Goal: Use online tool/utility: Utilize a website feature to perform a specific function

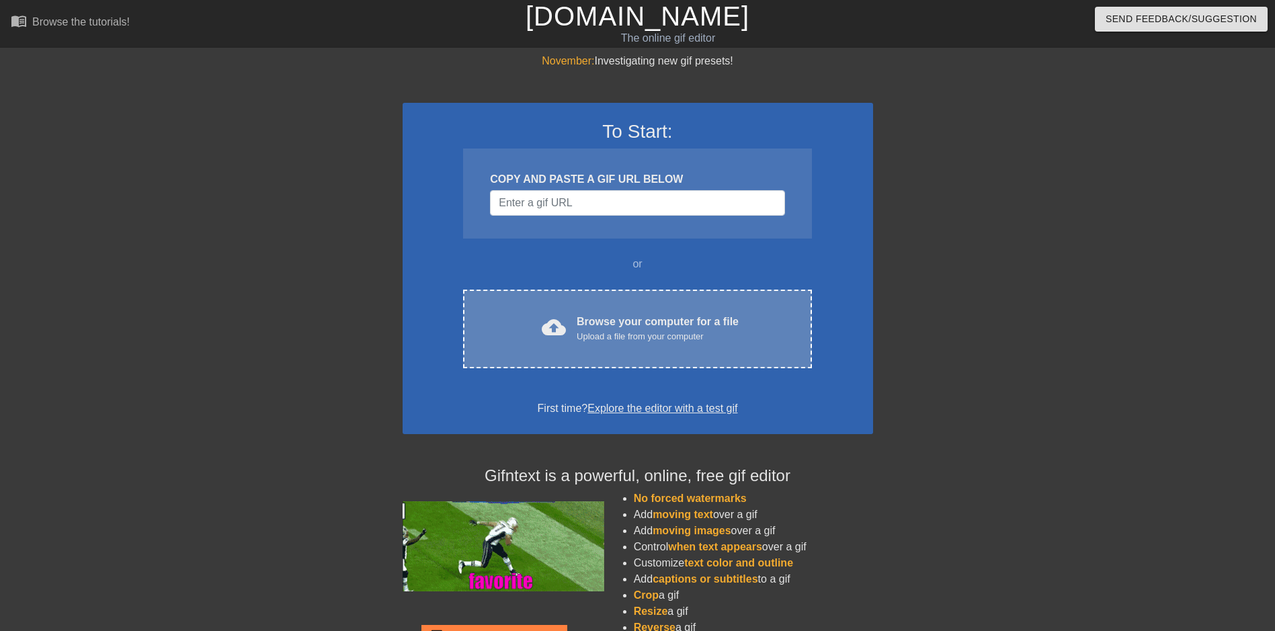
click at [588, 316] on div "Browse your computer for a file Upload a file from your computer" at bounding box center [658, 329] width 162 height 30
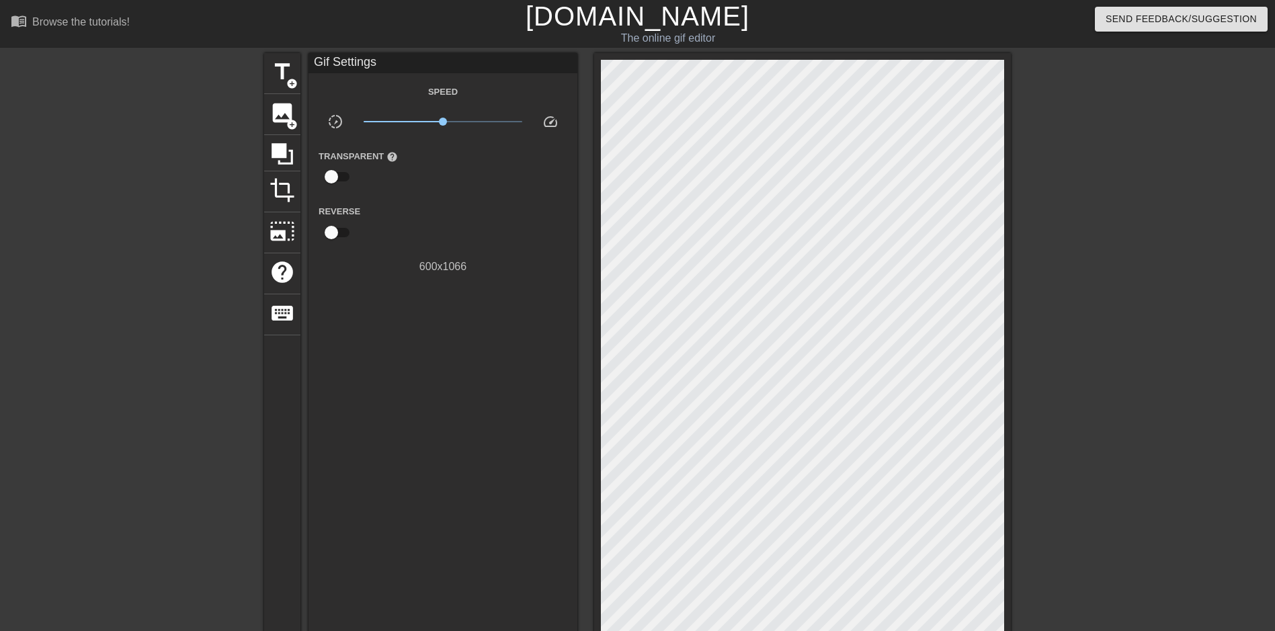
click at [1225, 383] on div at bounding box center [1128, 254] width 202 height 403
click at [279, 194] on span "crop" at bounding box center [282, 190] width 26 height 26
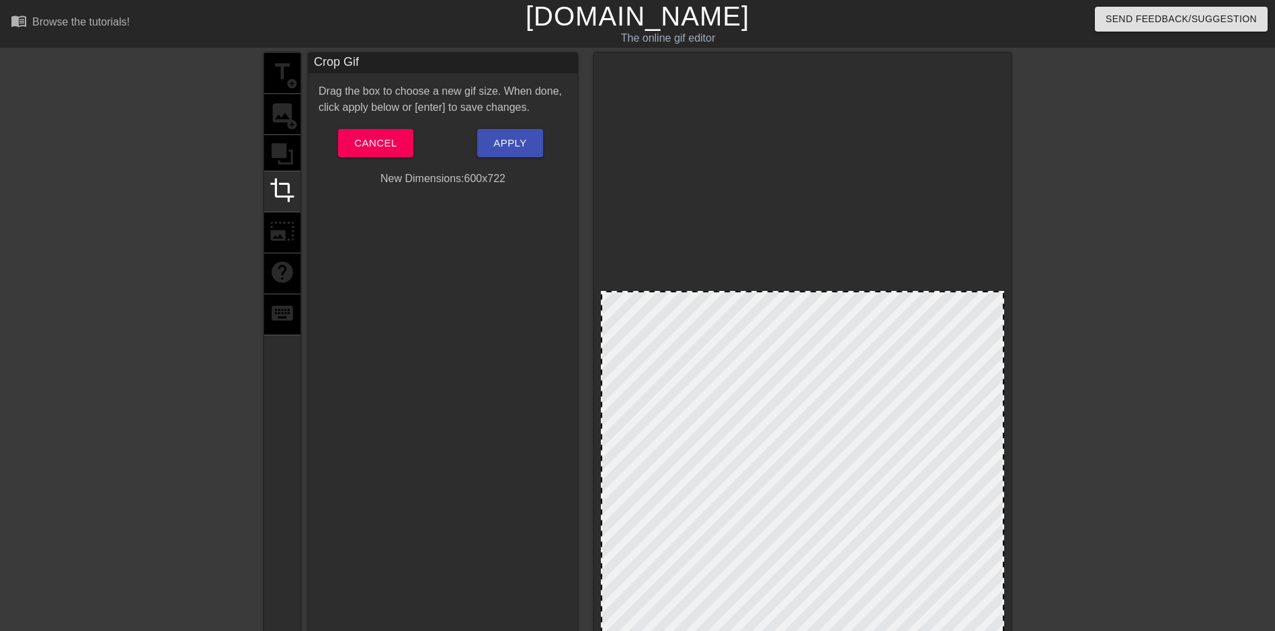
drag, startPoint x: 774, startPoint y: 60, endPoint x: 775, endPoint y: 292, distance: 231.2
click at [775, 292] on div at bounding box center [802, 292] width 400 height 7
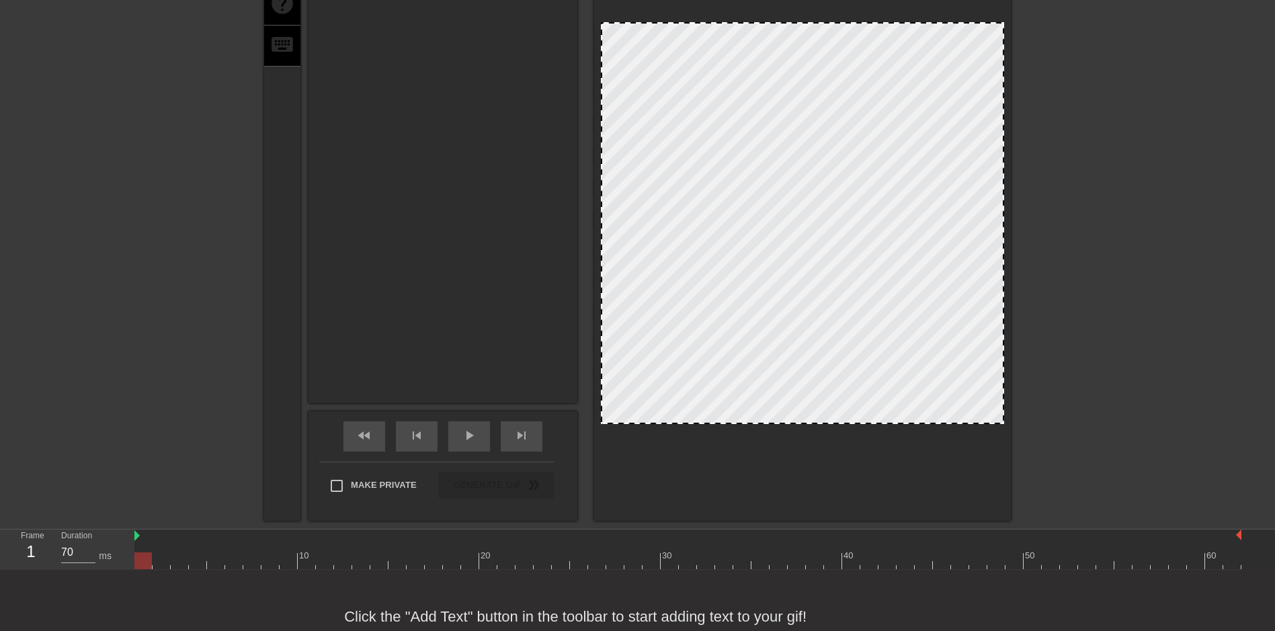
drag, startPoint x: 833, startPoint y: 507, endPoint x: 851, endPoint y: 423, distance: 85.3
click at [851, 423] on div at bounding box center [802, 422] width 400 height 7
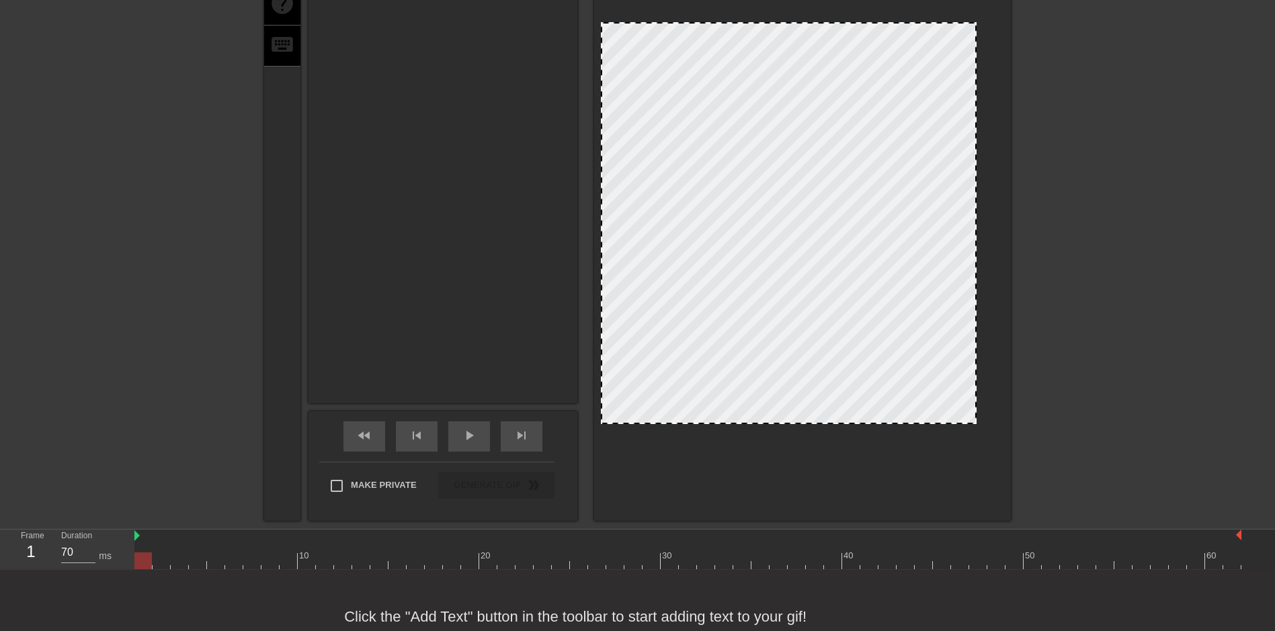
drag, startPoint x: 1003, startPoint y: 243, endPoint x: 976, endPoint y: 243, distance: 27.6
click at [976, 243] on div at bounding box center [975, 223] width 7 height 399
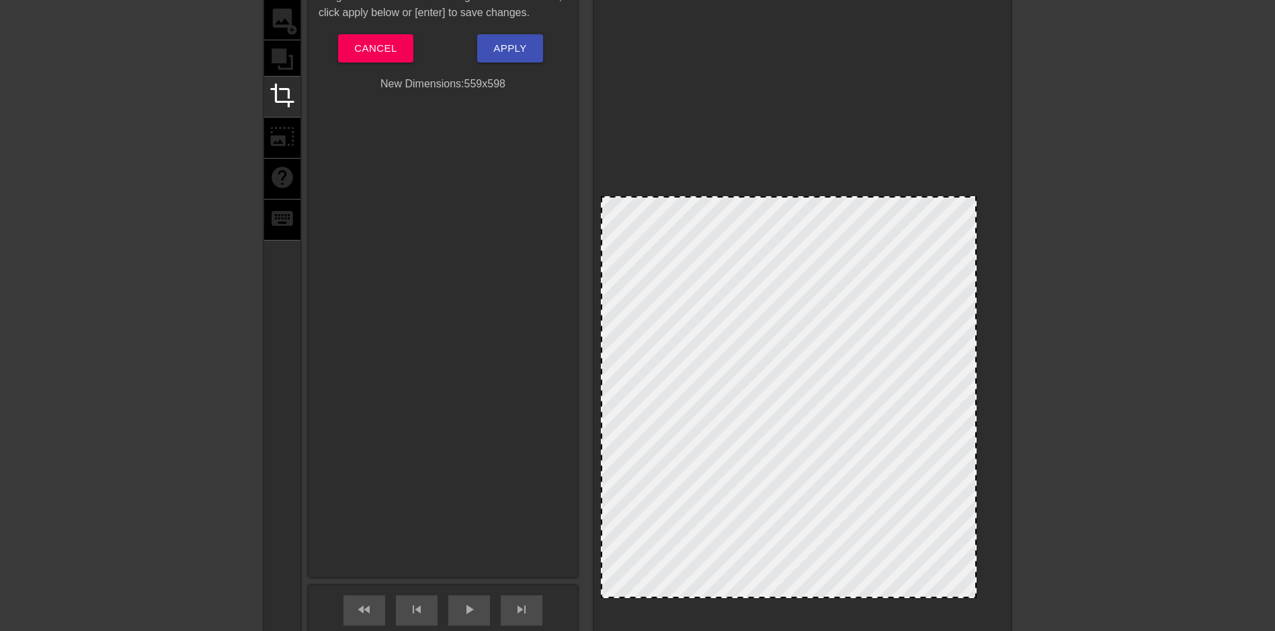
scroll to position [0, 0]
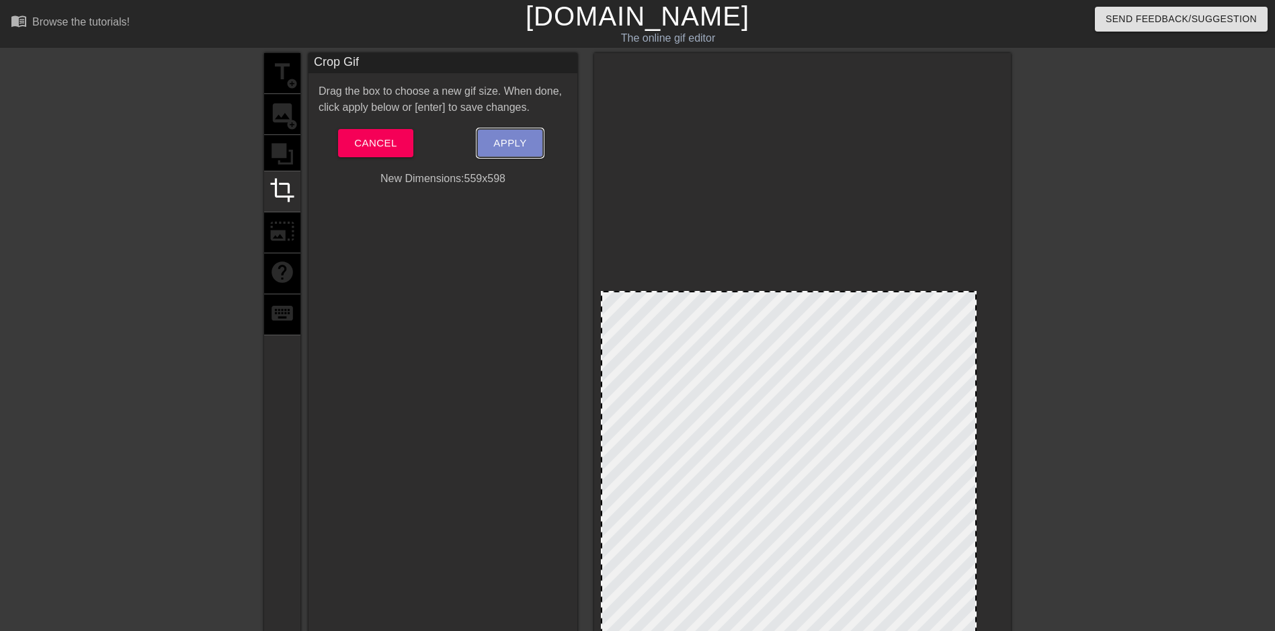
click at [514, 150] on span "Apply" at bounding box center [509, 142] width 33 height 17
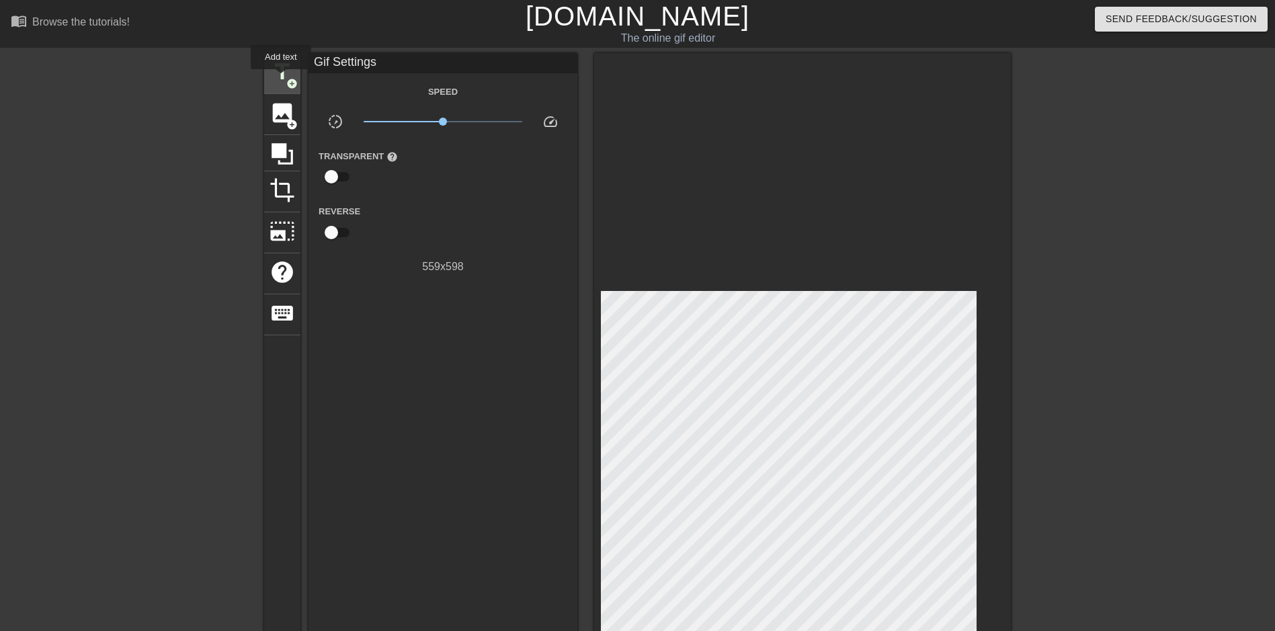
click at [281, 78] on span "title" at bounding box center [282, 72] width 26 height 26
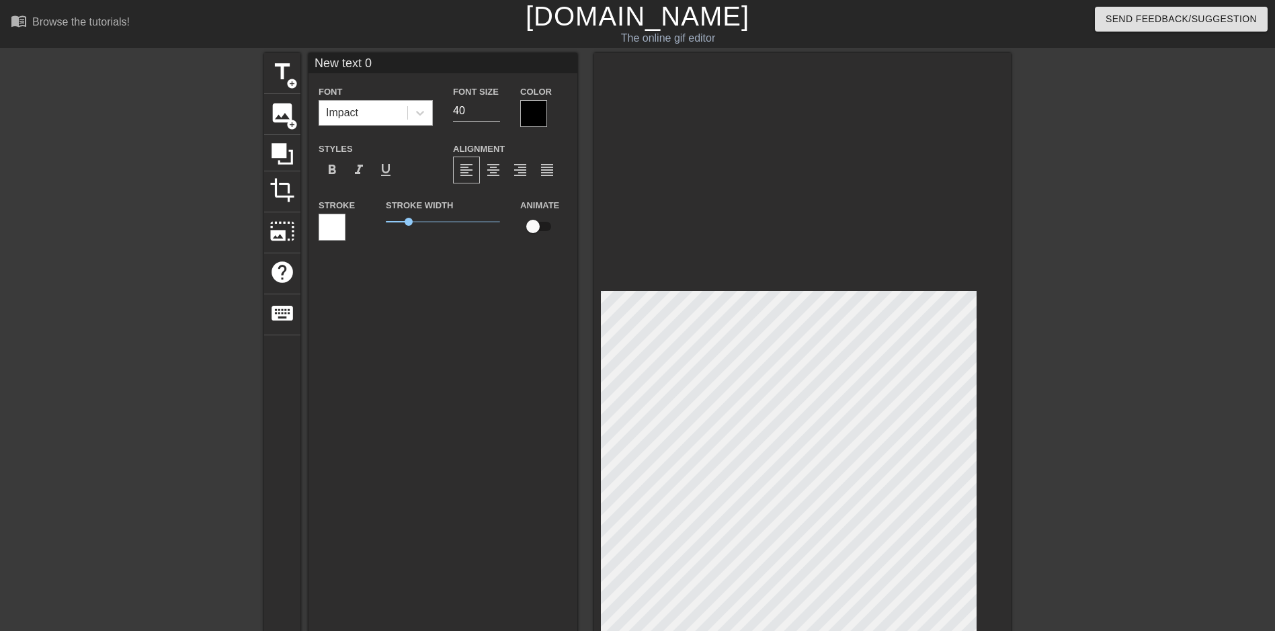
click at [380, 113] on div "Impact" at bounding box center [363, 113] width 88 height 24
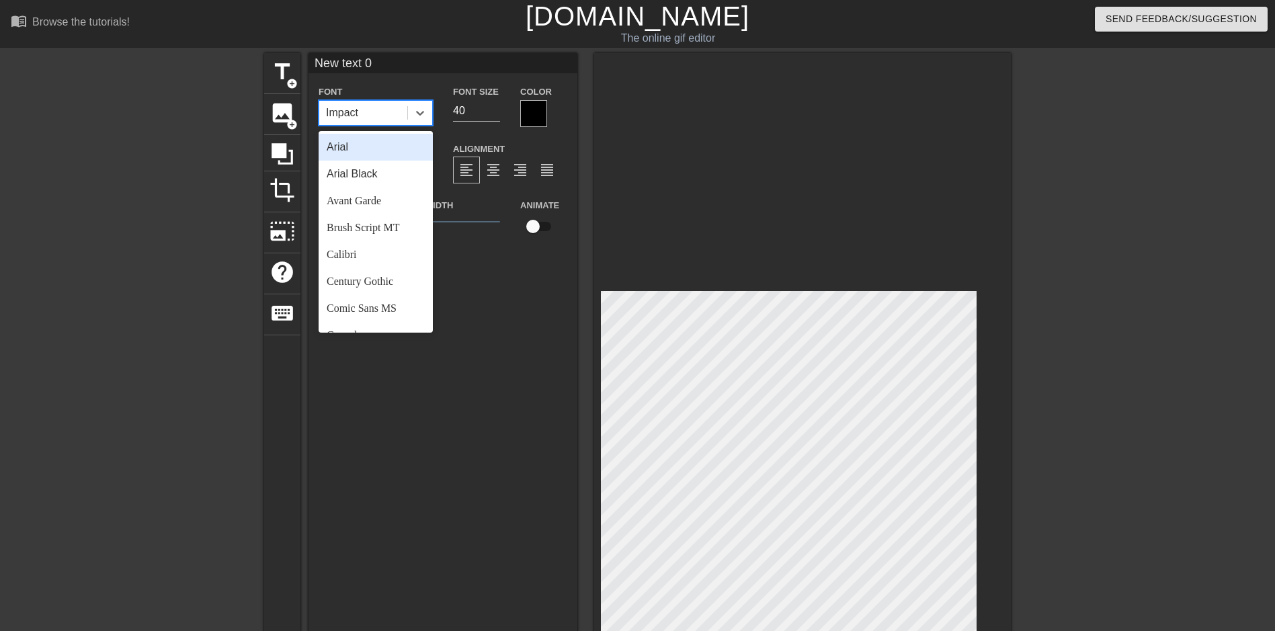
click at [351, 152] on div "Arial" at bounding box center [376, 147] width 114 height 27
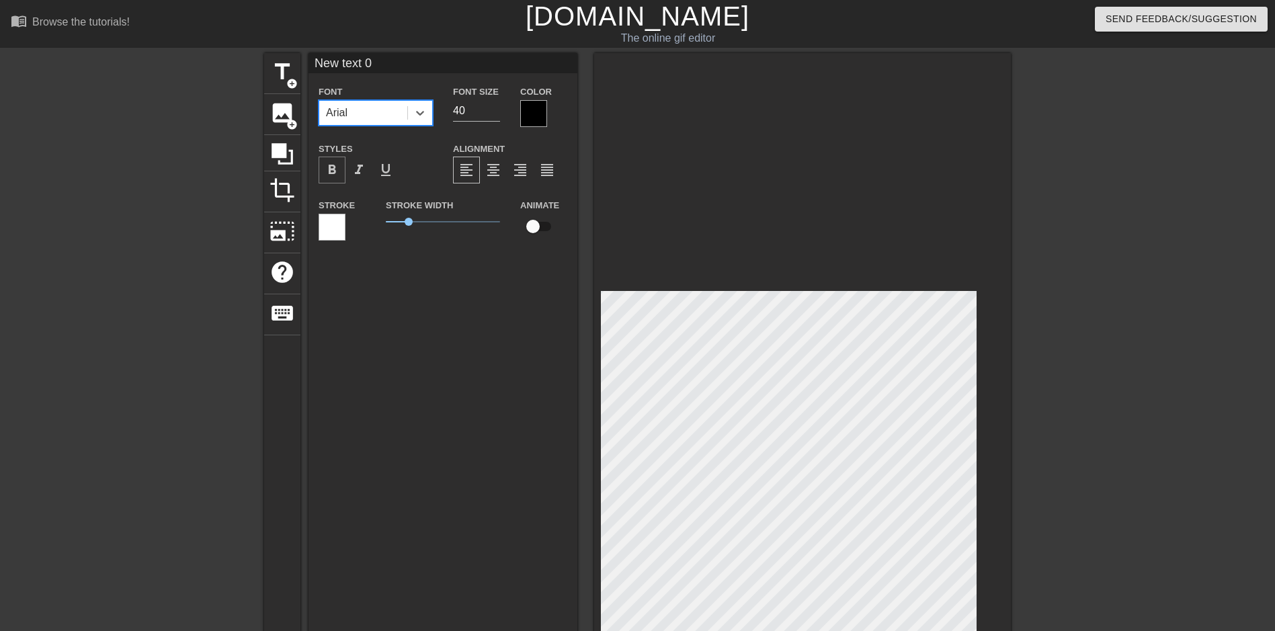
click at [334, 167] on span "format_bold" at bounding box center [332, 170] width 16 height 16
click at [489, 169] on span "format_align_center" at bounding box center [493, 170] width 16 height 16
click at [536, 115] on div at bounding box center [533, 113] width 27 height 27
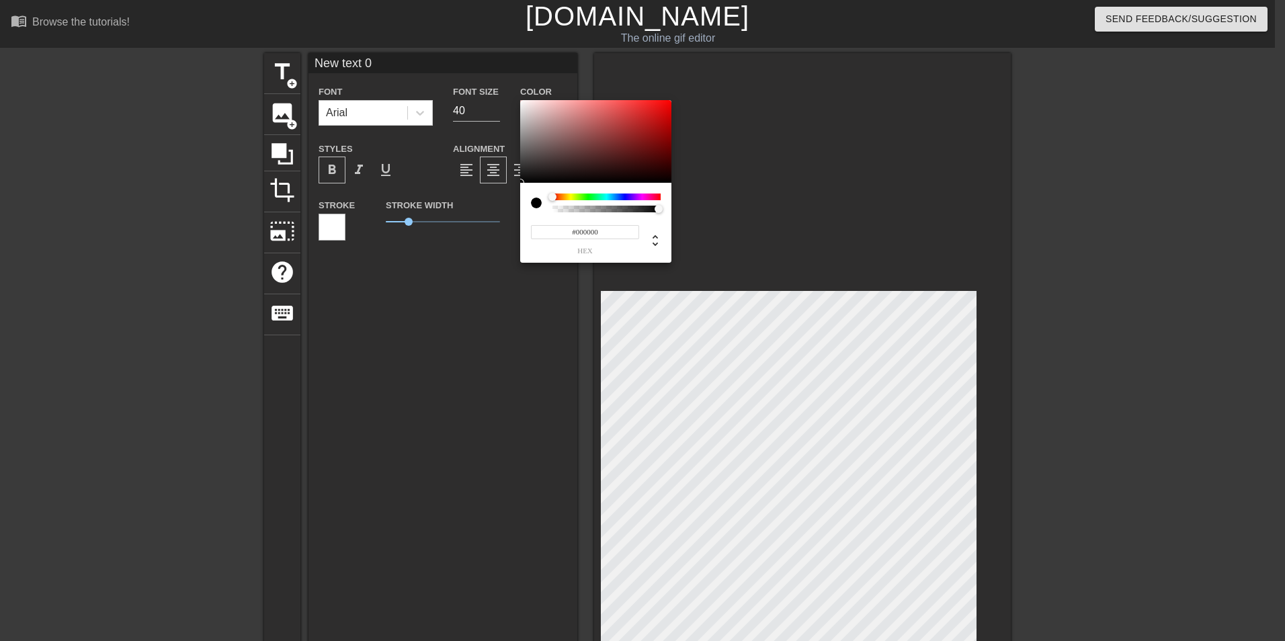
type input "#F40606"
click at [667, 103] on div at bounding box center [595, 141] width 151 height 83
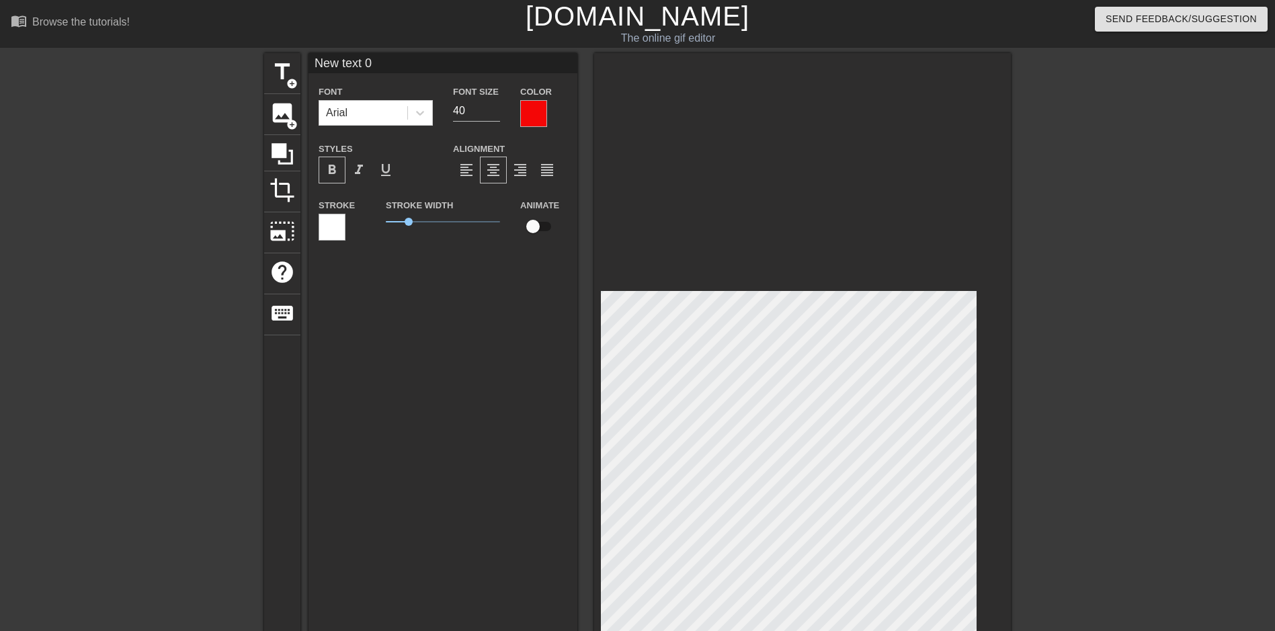
scroll to position [2, 1]
type input "H"
type textarea "H"
type input "HE"
type textarea "HE"
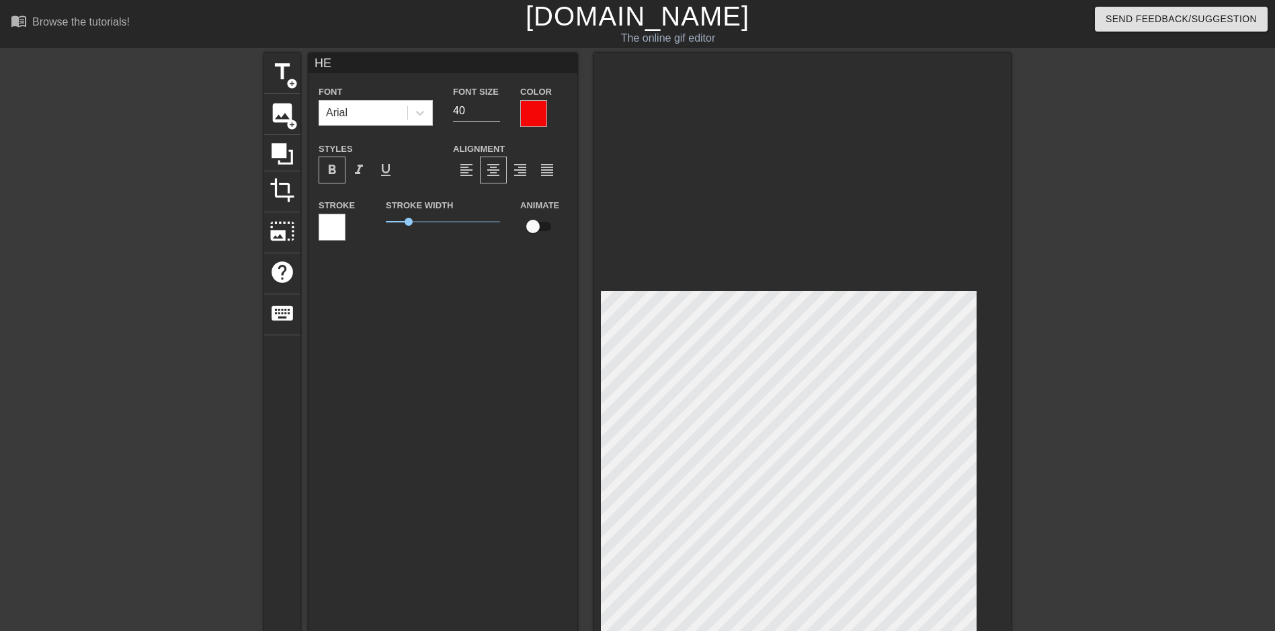
type input "HEY"
type textarea "HEY"
type input "HEY"
type textarea "HEY"
type input "HEY B"
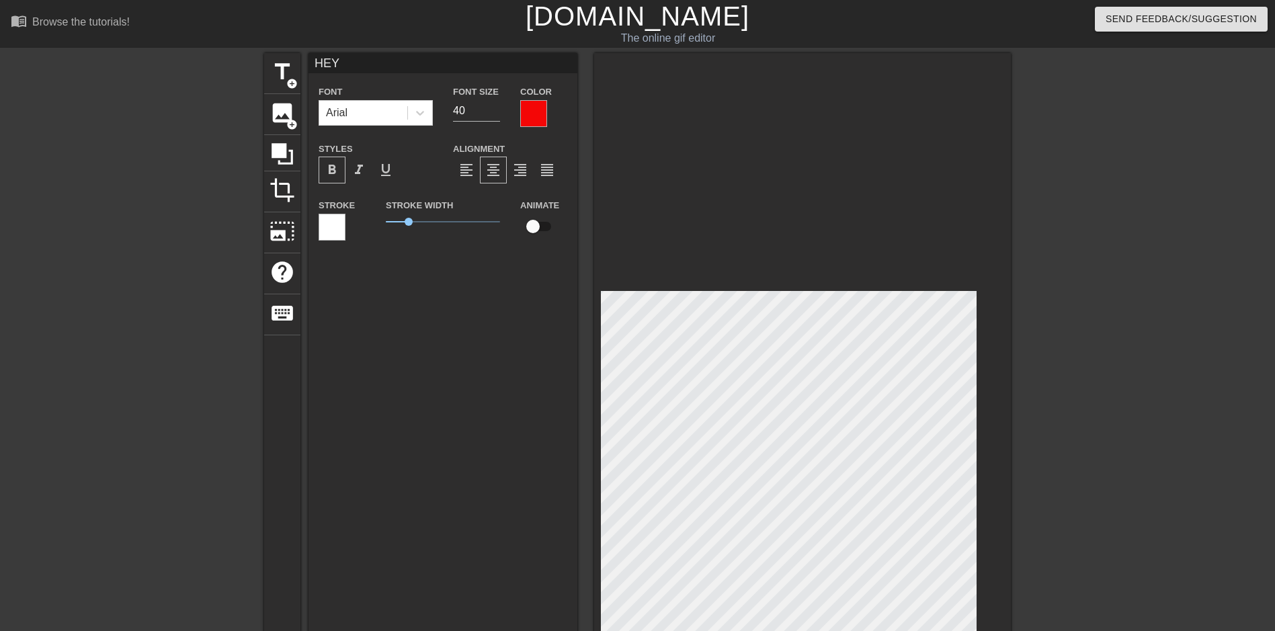
type textarea "HEY B"
type input "HEY BR"
type textarea "HEY BR"
type input "HEY BRO"
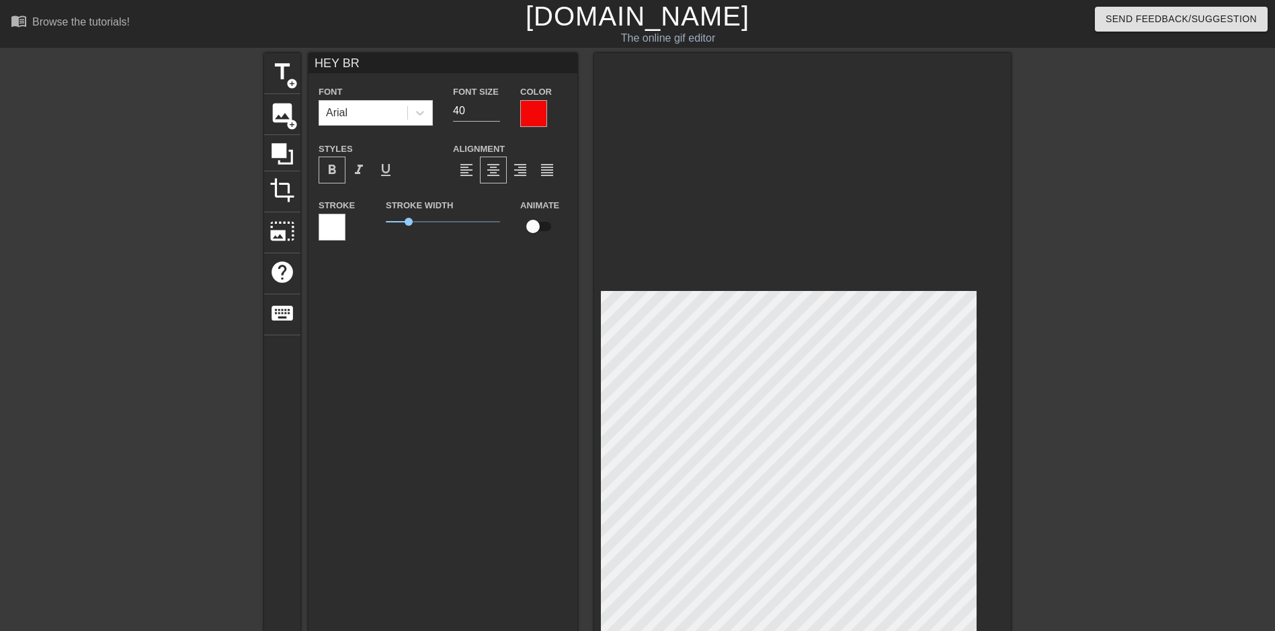
type textarea "HEY BRO"
type input "HEY BRO"
type textarea "HEY BRO"
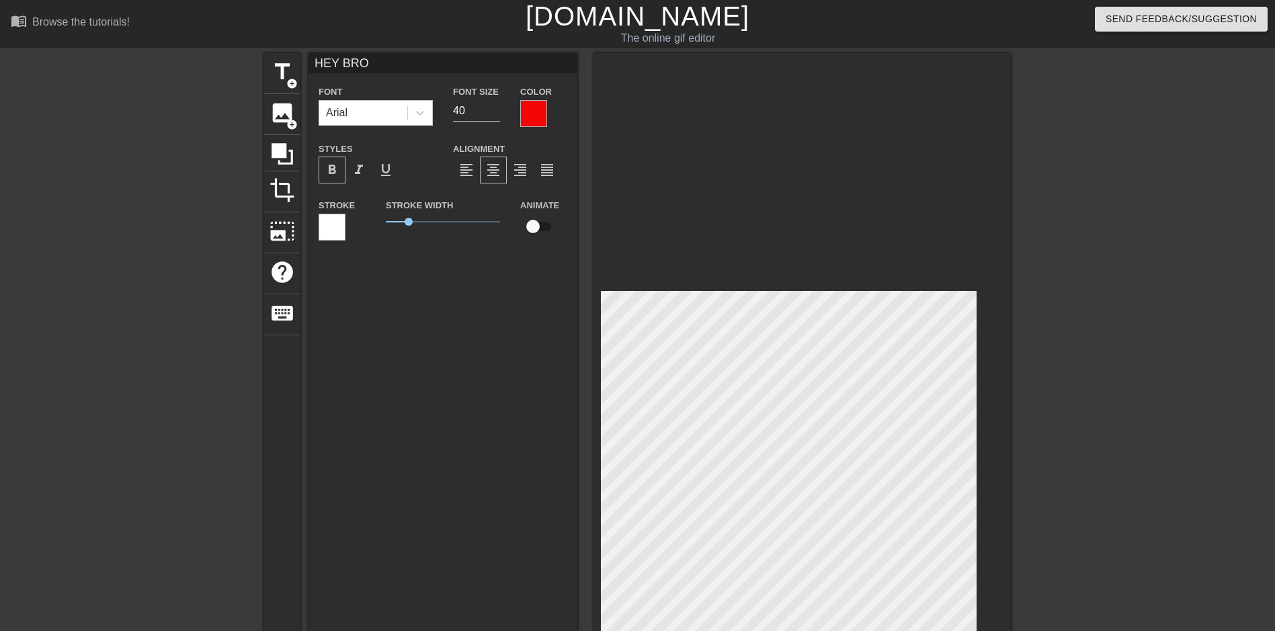
type input "HEY BROI"
type textarea "HEY BRO I"
type input "HEY BROIT"
type textarea "HEY BRO IT"
type input "HEY BROIT'"
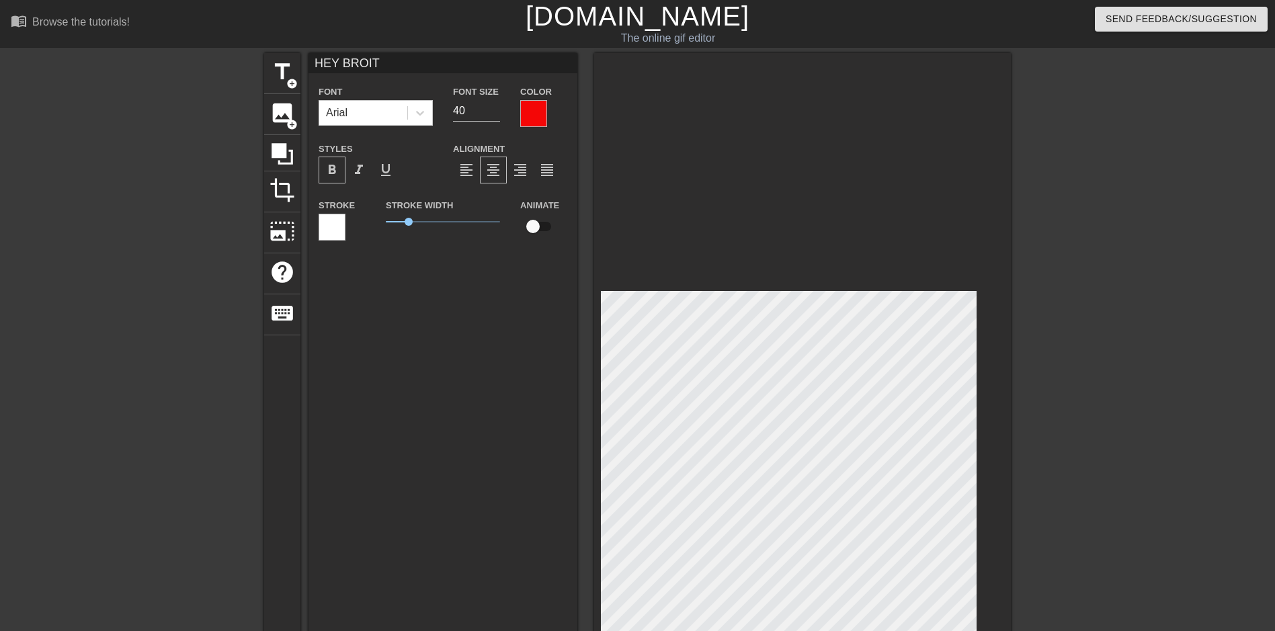
type textarea "HEY BRO IT'"
type input "HEY BROIT'S"
type textarea "HEY BRO IT'S"
type input "HEY BROIT'S"
type textarea "HEY BRO IT'S"
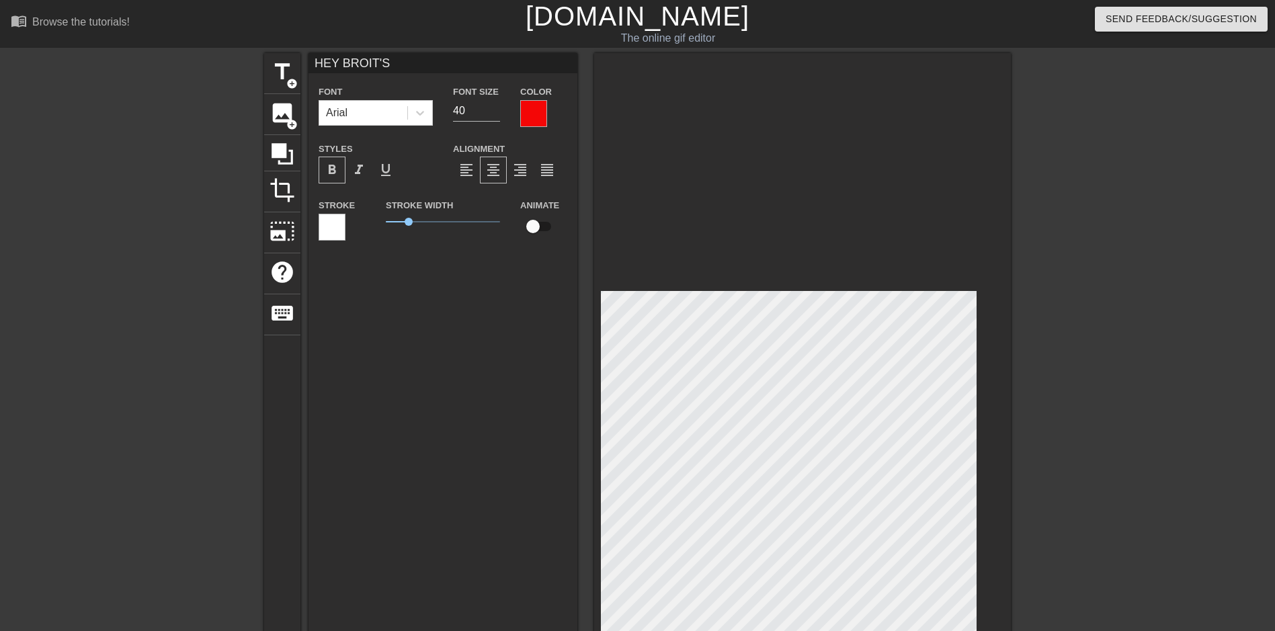
type input "HEY BROIT'S P"
type textarea "HEY BRO IT'S P"
type input "HEY BROIT'S PE"
type textarea "HEY BRO IT'S PE"
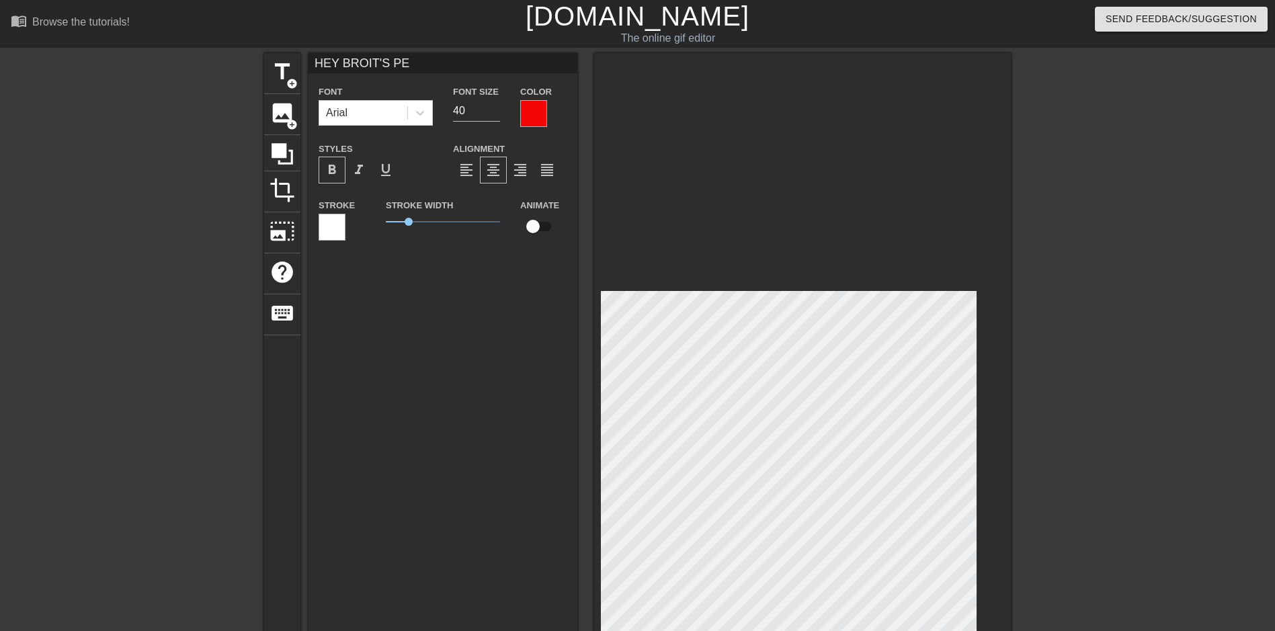
type input "HEY [PERSON_NAME]'S PEN"
type textarea "HEY BRO IT'S PEN"
type input "HEY [PERSON_NAME]'S PENI"
type textarea "HEY BRO IT'S PENI"
type input "HEY BROIT'S PENIS"
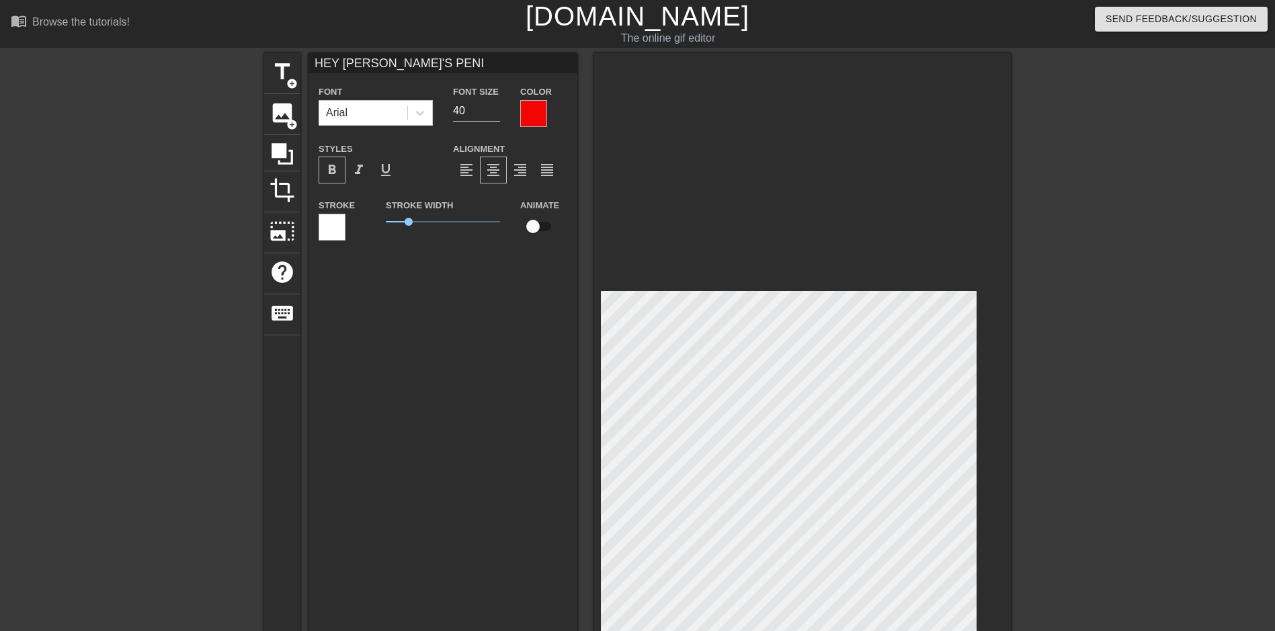
type textarea "HEY BRO IT'S PENIS"
type input "HEY BROIT'S PENIS"
type textarea "HEY BRO IT'S PENIS"
type input "HEY BROIT'S PENIS T"
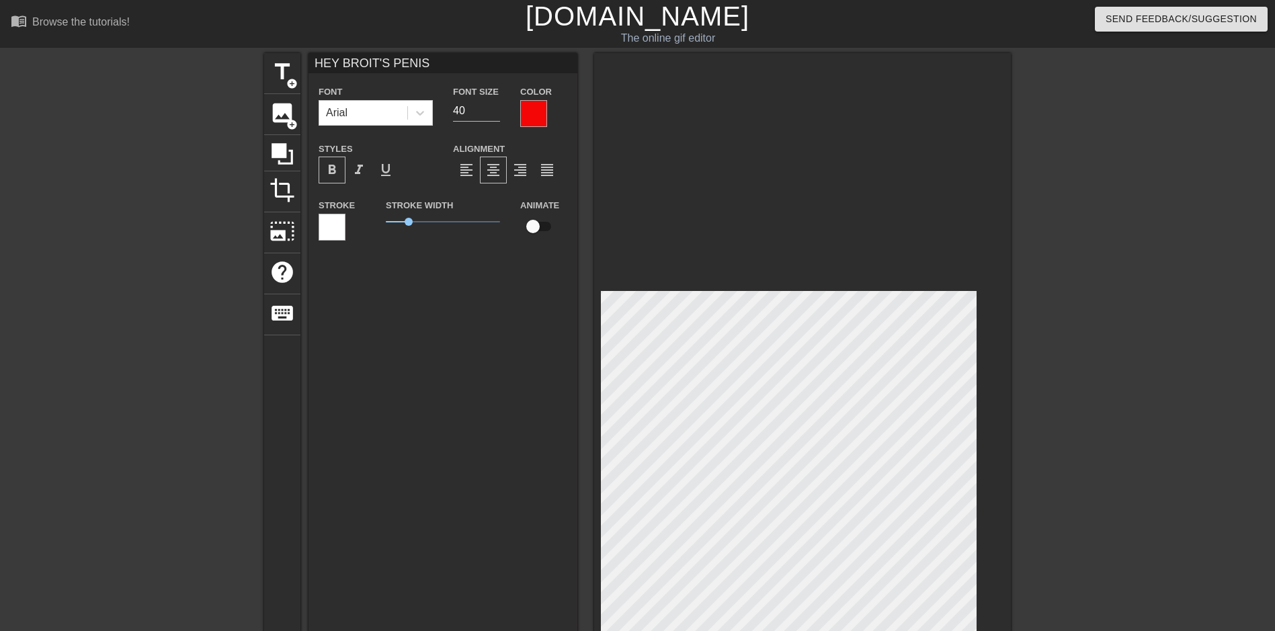
type textarea "HEY BRO IT'S PENIS T"
type input "HEY BROIT'S PENIS TI"
type textarea "HEY BRO IT'S PENIS TI"
type input "HEY BROIT'S PENIS [PERSON_NAME]"
type textarea "HEY BRO IT'S PENIS [PERSON_NAME]"
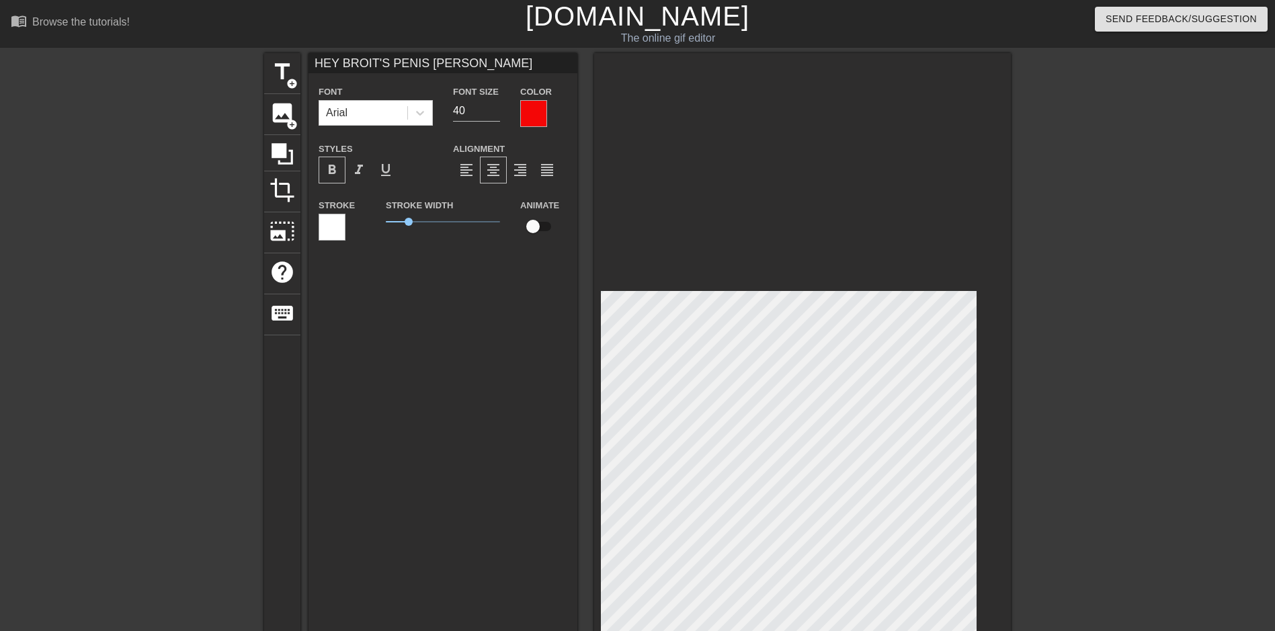
type input "HEY [PERSON_NAME]'S PENIS TIME"
type textarea "HEY BRO IT'S PENIS TIME"
click at [1091, 378] on div at bounding box center [1128, 254] width 202 height 403
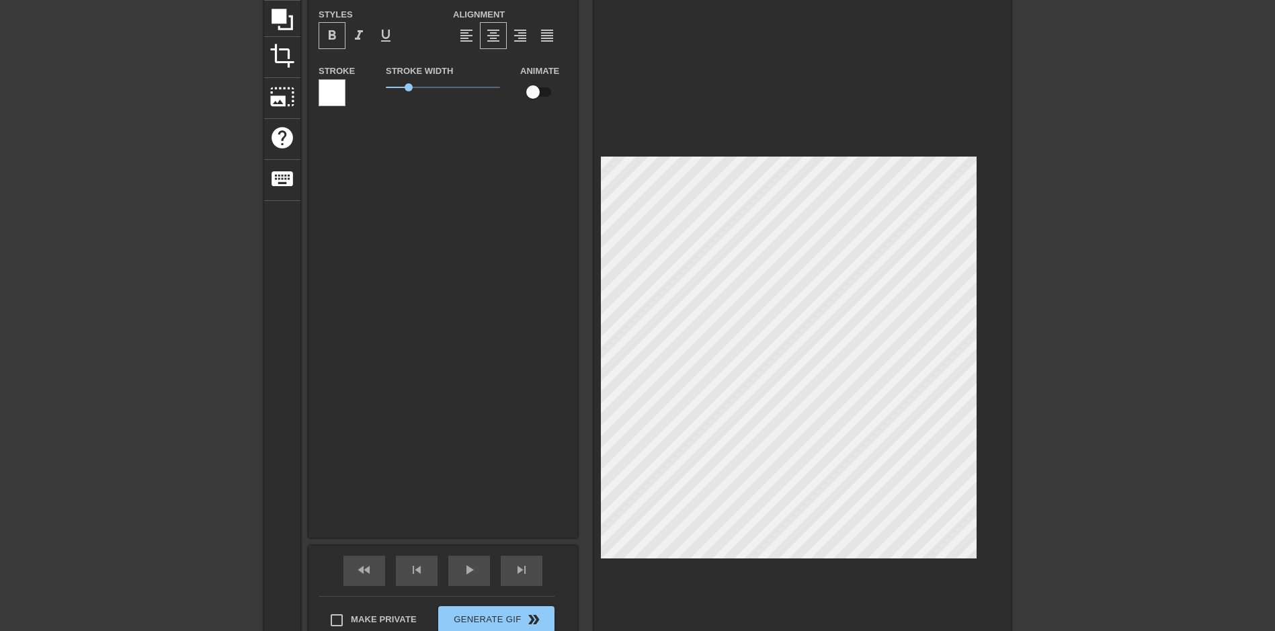
scroll to position [0, 0]
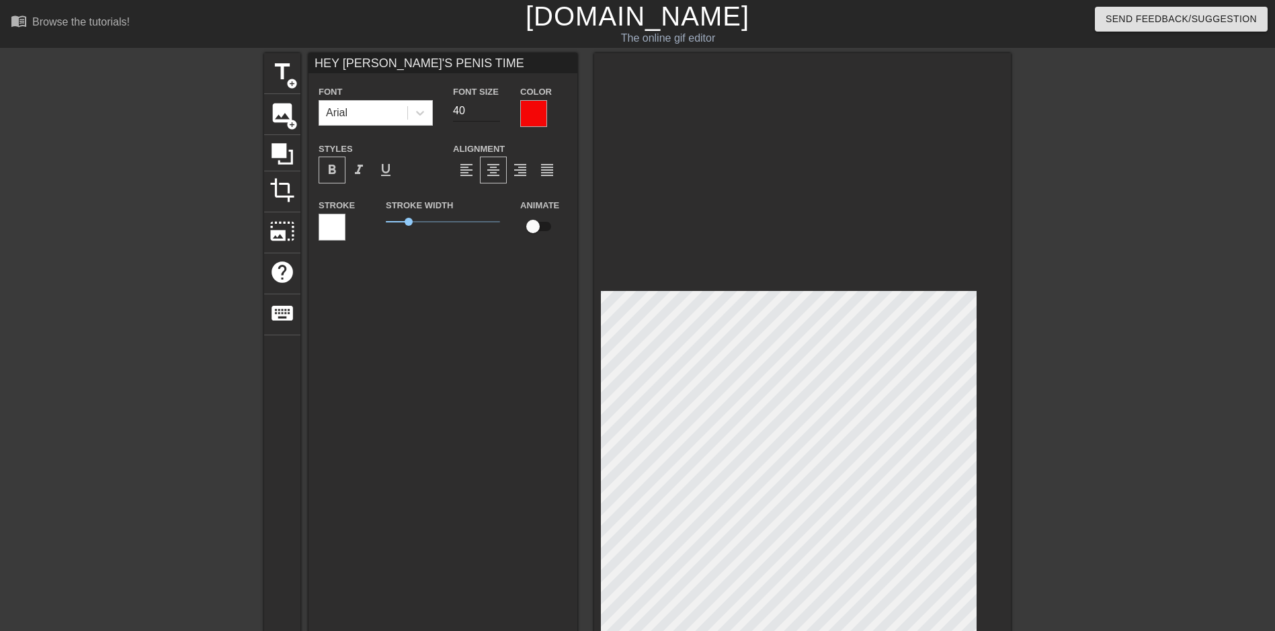
type input "HEY [PERSON_NAME]'S PENIS TIME"
type input "41"
click at [496, 106] on input "41" at bounding box center [476, 111] width 47 height 22
type input "HEY [PERSON_NAME]'S PENIS TIME"
type input "42"
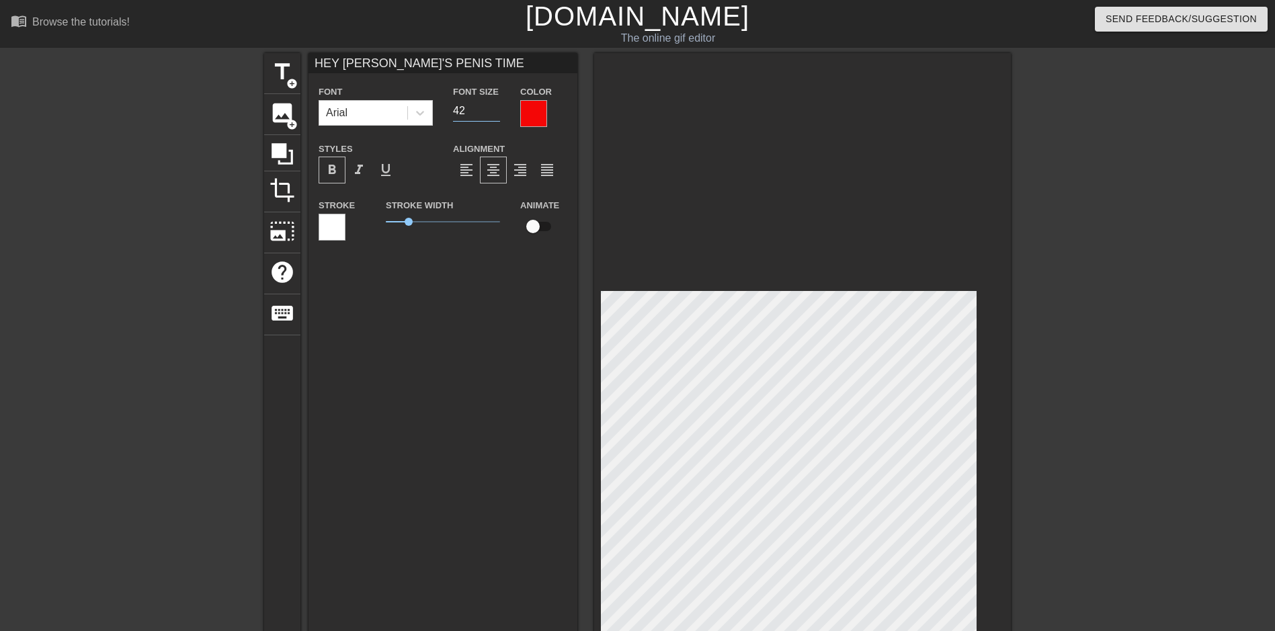
click at [496, 106] on input "42" at bounding box center [476, 111] width 47 height 22
type input "HEY [PERSON_NAME]'S PENIS TIME"
type input "43"
click at [496, 106] on input "43" at bounding box center [476, 111] width 47 height 22
type input "HEY [PERSON_NAME]'S PENIS TIME"
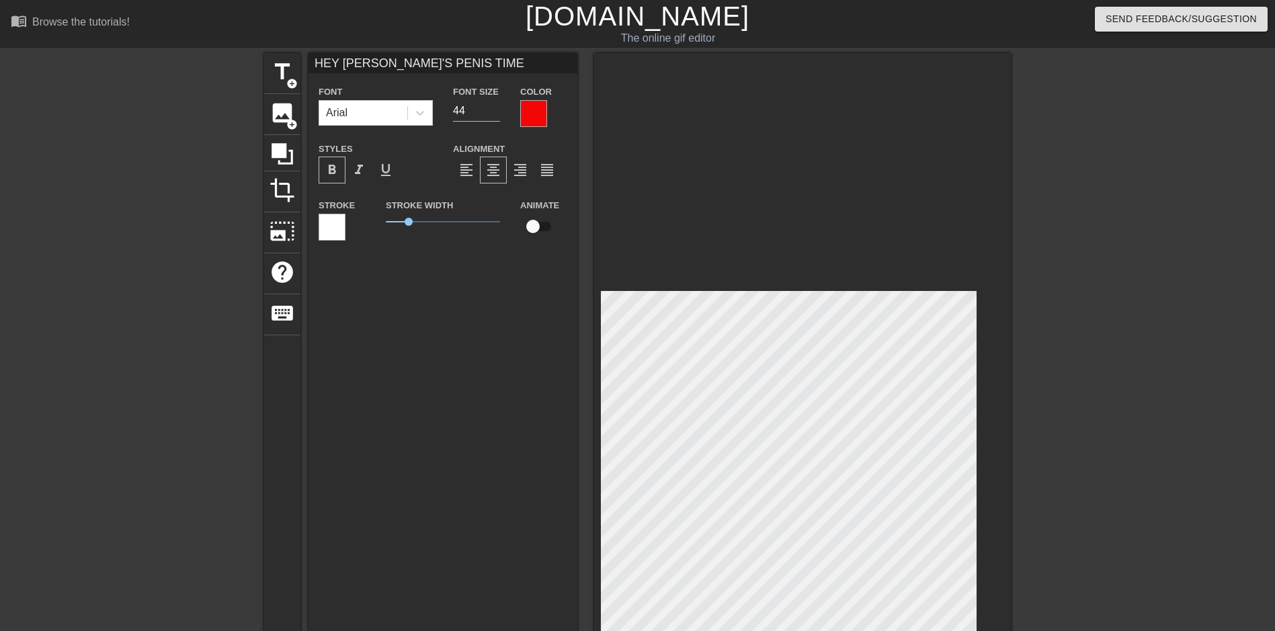
type input "44"
click at [496, 106] on input "44" at bounding box center [476, 111] width 47 height 22
type input "HEY [PERSON_NAME]'S PENIS TIME"
type input "45"
click at [496, 106] on input "45" at bounding box center [476, 111] width 47 height 22
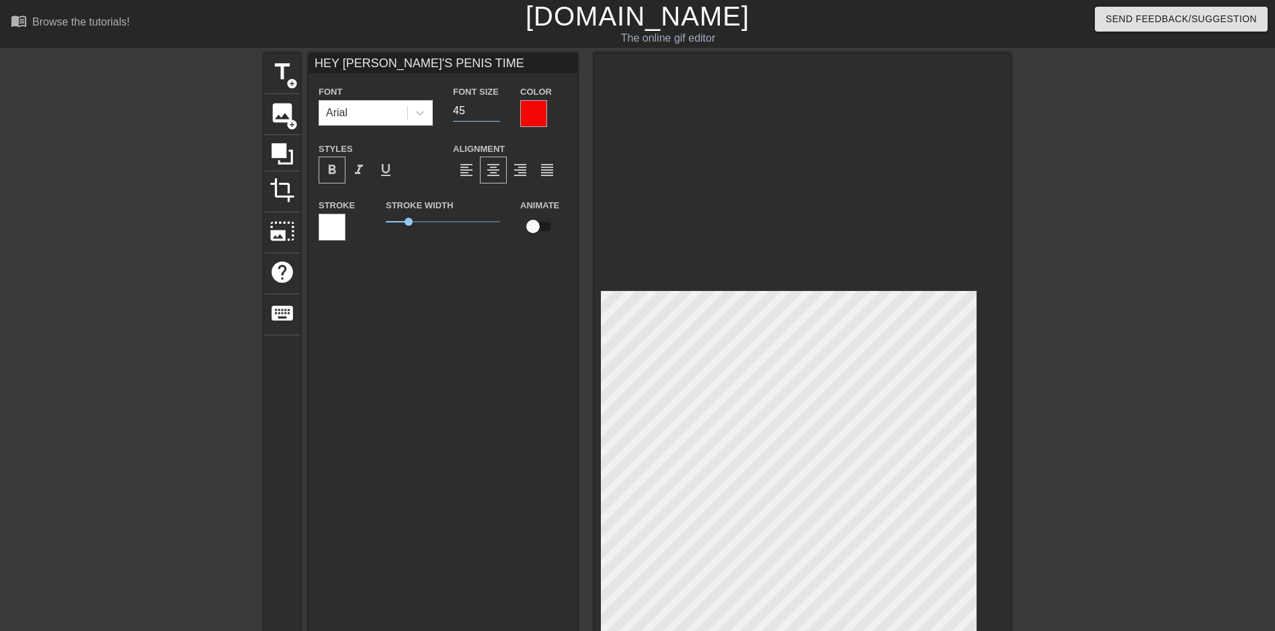
type input "HEY [PERSON_NAME]'S PENIS TIME"
type input "46"
click at [498, 107] on input "46" at bounding box center [476, 111] width 47 height 22
type input "HEY [PERSON_NAME]'S PENIS TIME"
type input "47"
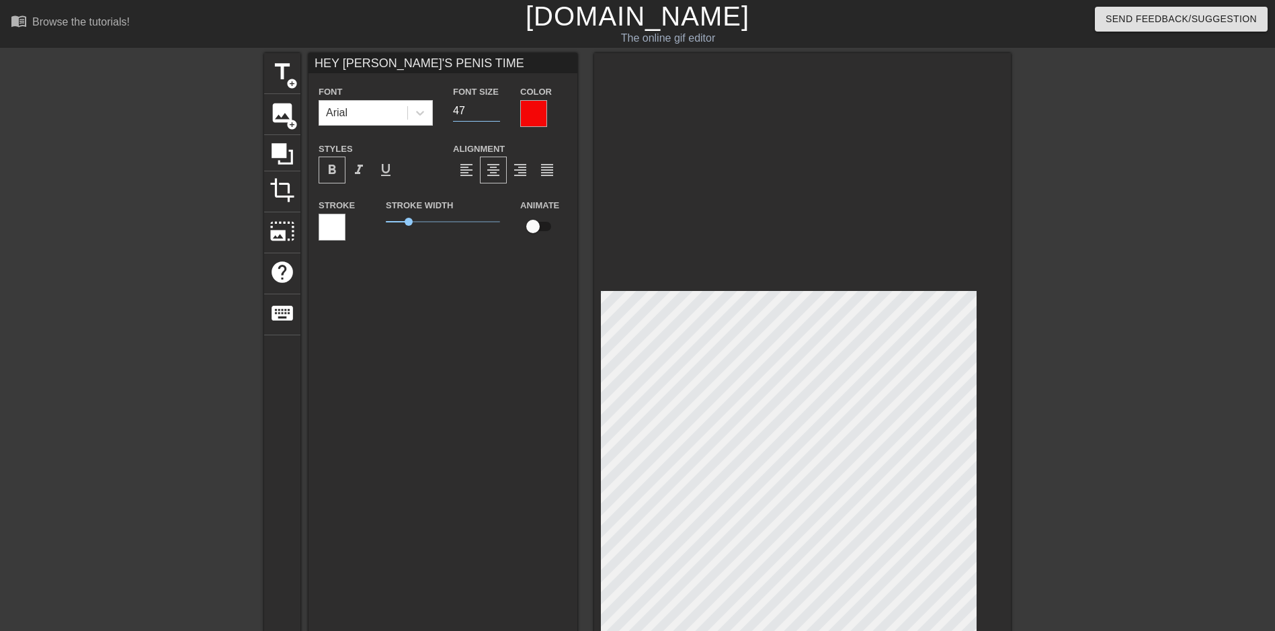
click at [498, 107] on input "47" at bounding box center [476, 111] width 47 height 22
type input "HEY [PERSON_NAME]'S PENIS TIME"
type input "48"
click at [498, 107] on input "48" at bounding box center [476, 111] width 47 height 22
type input "HEY [PERSON_NAME]'S PENIS TIME"
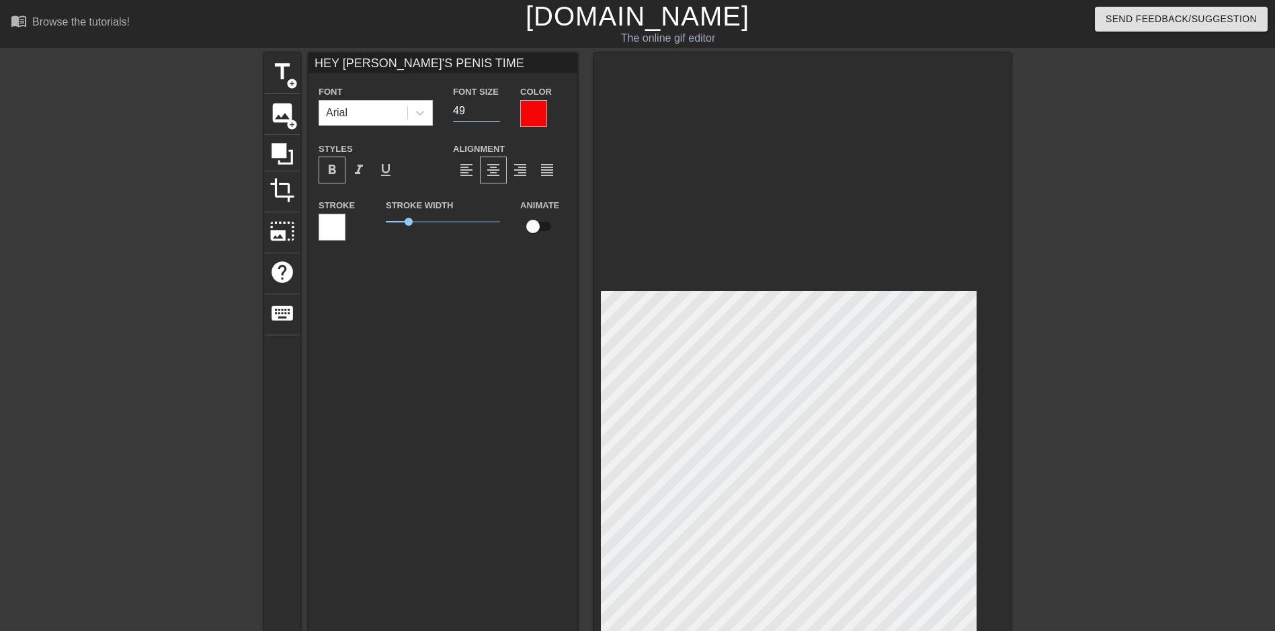
type input "49"
click at [498, 107] on input "49" at bounding box center [476, 111] width 47 height 22
type input "HEY [PERSON_NAME]'S PENIS TIME"
type input "50"
click at [498, 107] on input "50" at bounding box center [476, 111] width 47 height 22
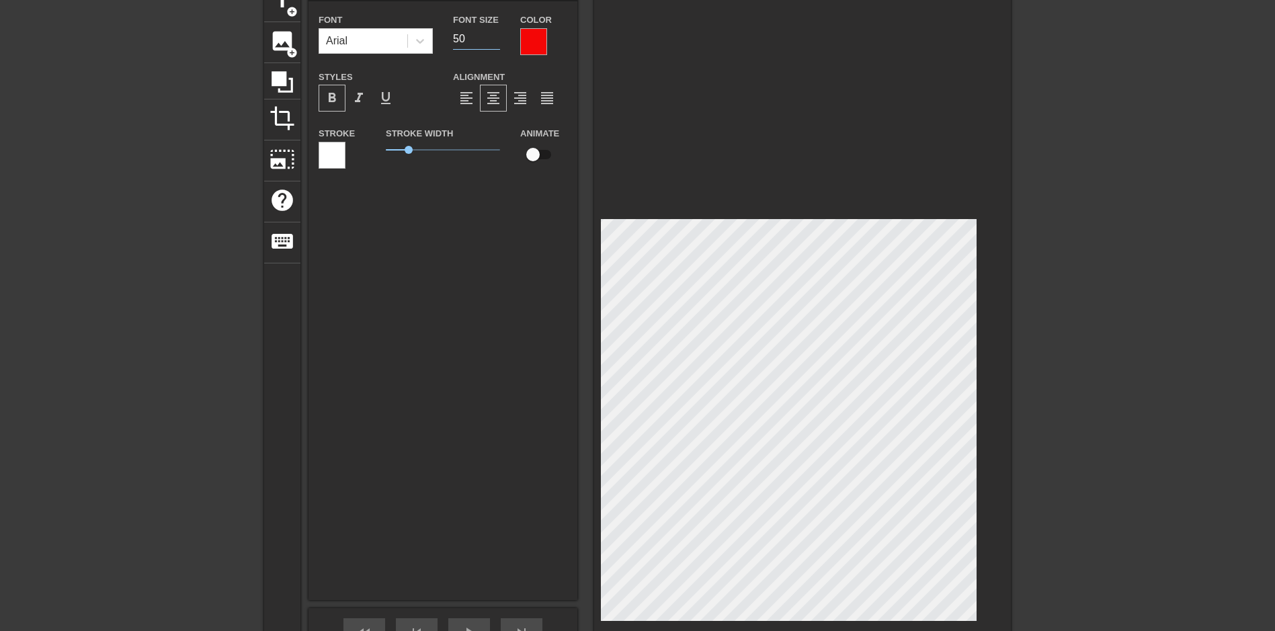
scroll to position [241, 0]
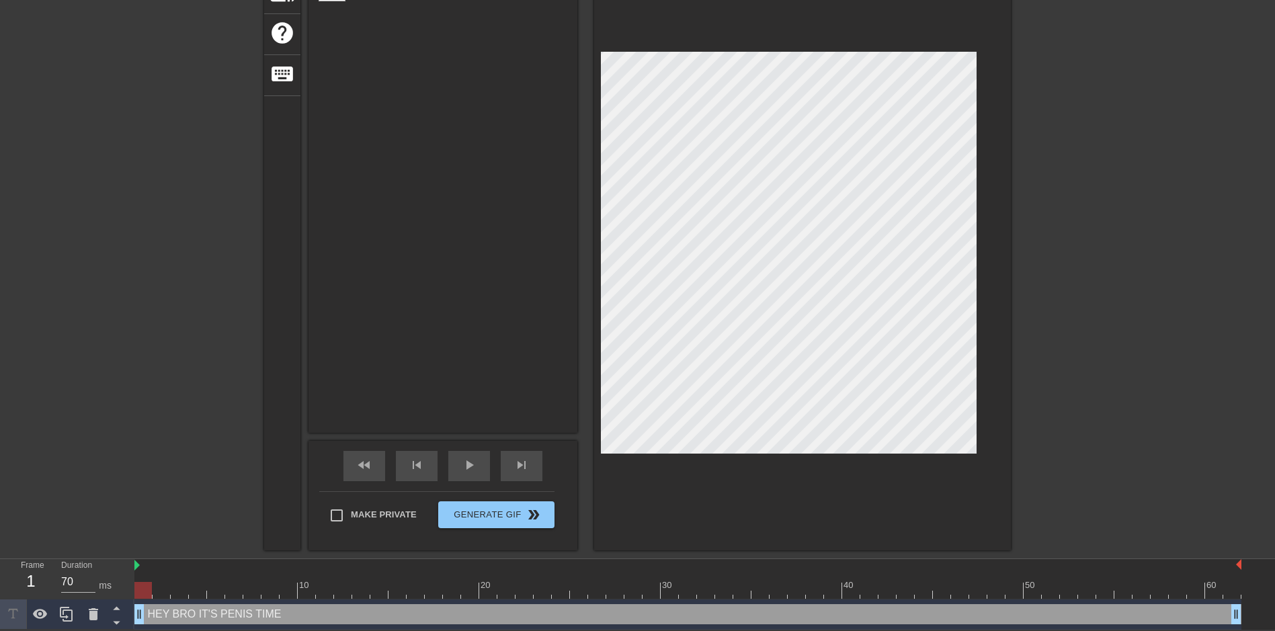
click at [1073, 355] on div "title add_circle image add_circle crop photo_size_select_large help keyboard HE…" at bounding box center [637, 182] width 1275 height 736
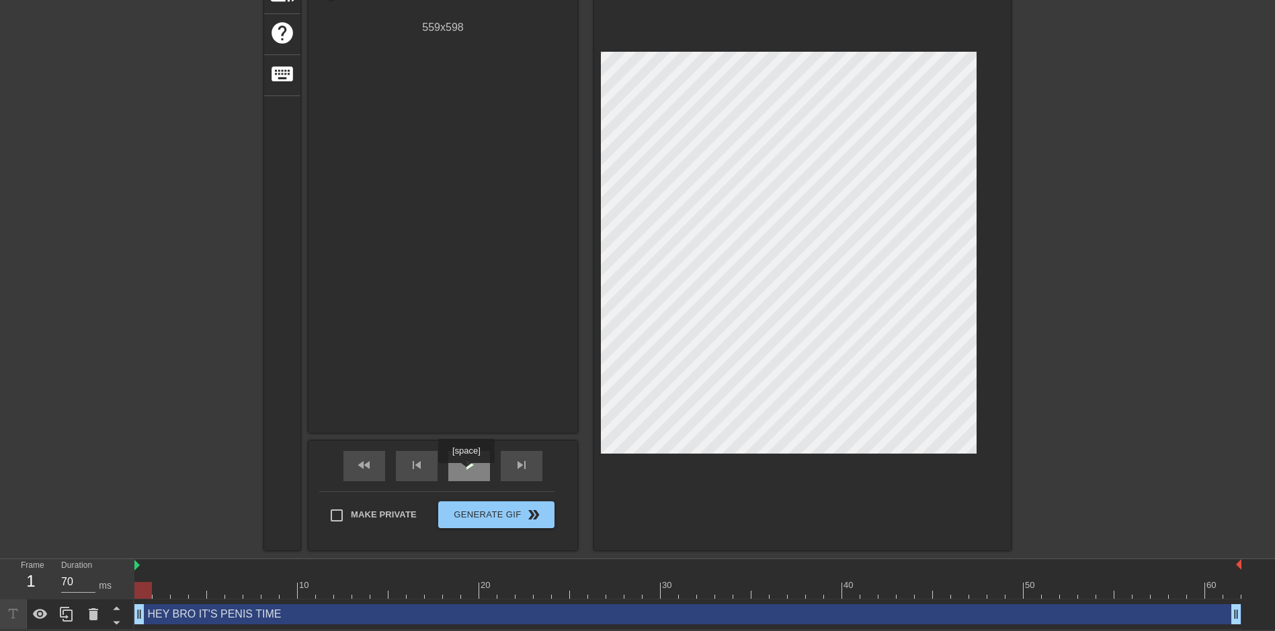
click at [466, 472] on div "play_arrow" at bounding box center [469, 466] width 42 height 30
type input "130"
click at [501, 513] on span "Generate Gif double_arrow" at bounding box center [495, 515] width 105 height 16
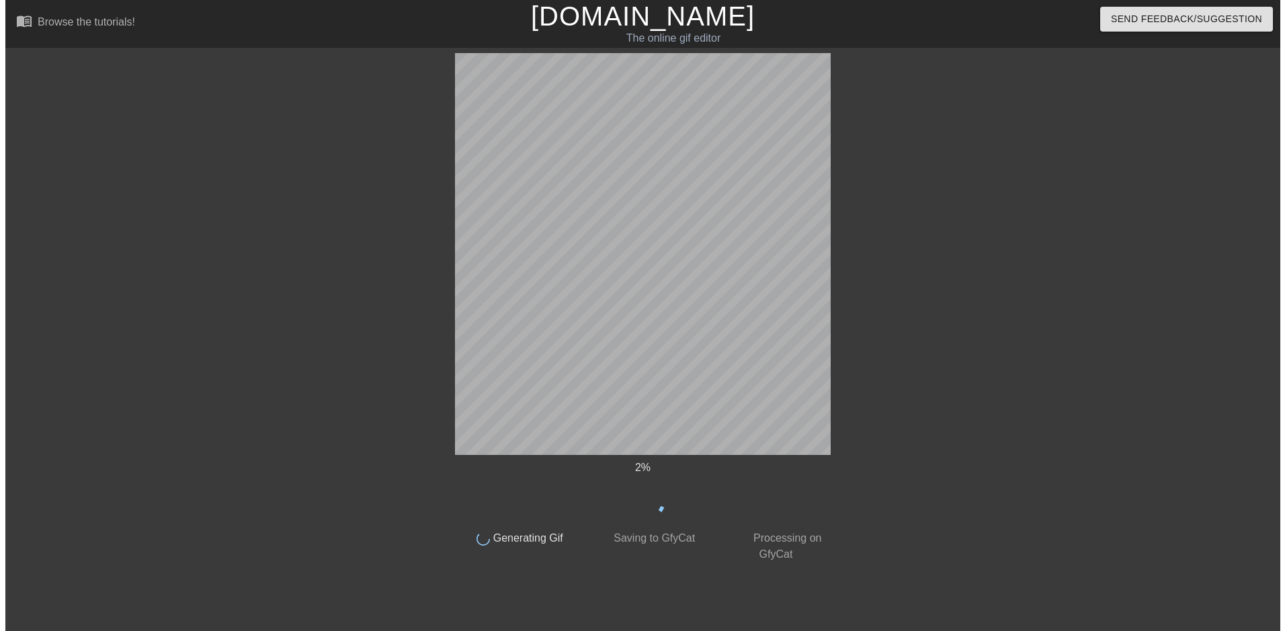
scroll to position [0, 0]
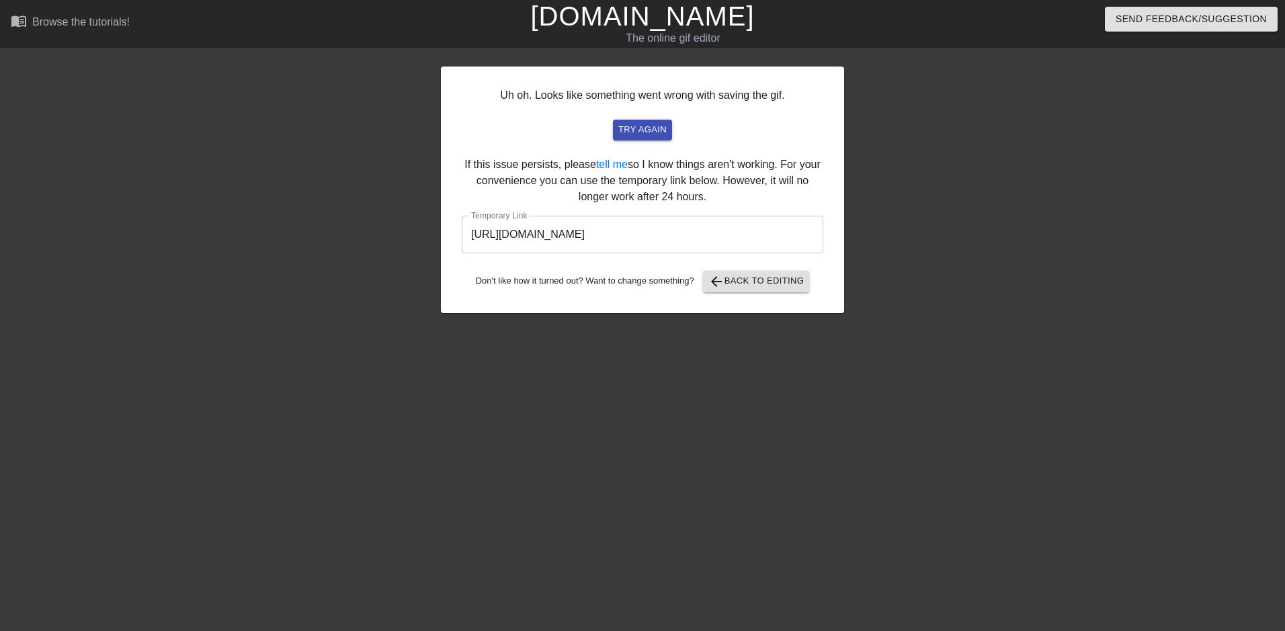
click at [604, 232] on input "[URL][DOMAIN_NAME]" at bounding box center [643, 235] width 362 height 38
